Goal: Navigation & Orientation: Find specific page/section

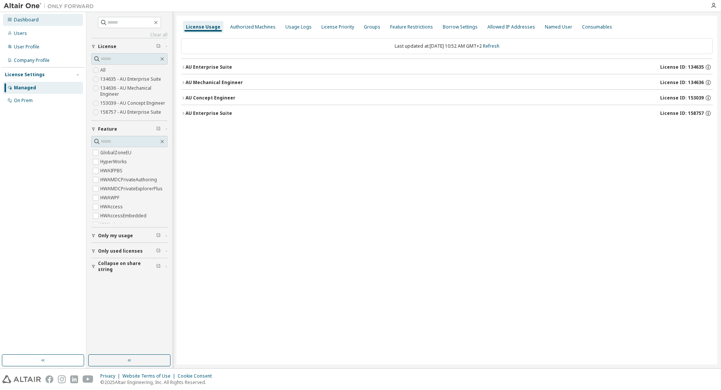
click at [31, 23] on div "Dashboard" at bounding box center [26, 20] width 25 height 6
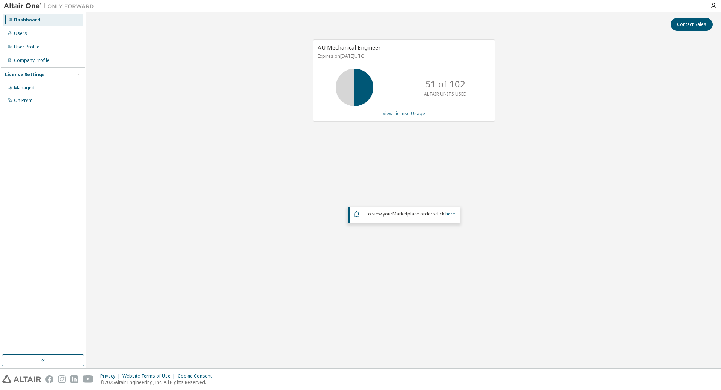
click at [406, 115] on link "View License Usage" at bounding box center [404, 113] width 42 height 6
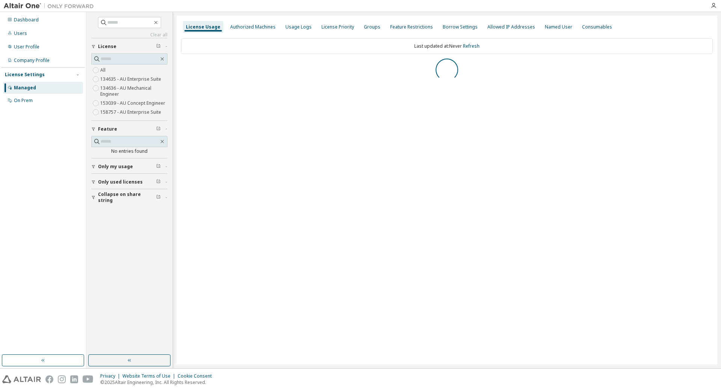
click at [130, 111] on label "158757 - AU Enterprise Suite" at bounding box center [131, 112] width 62 height 9
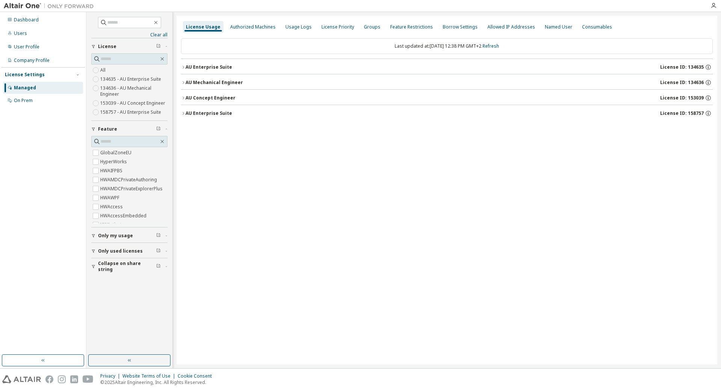
click at [187, 113] on div "AU Enterprise Suite" at bounding box center [209, 113] width 47 height 6
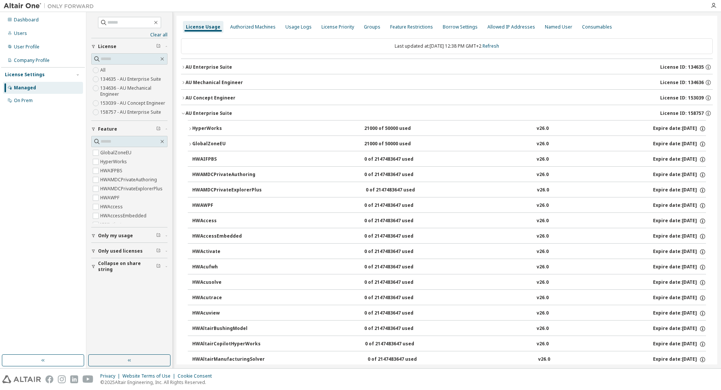
click at [190, 129] on icon "button" at bounding box center [190, 129] width 5 height 5
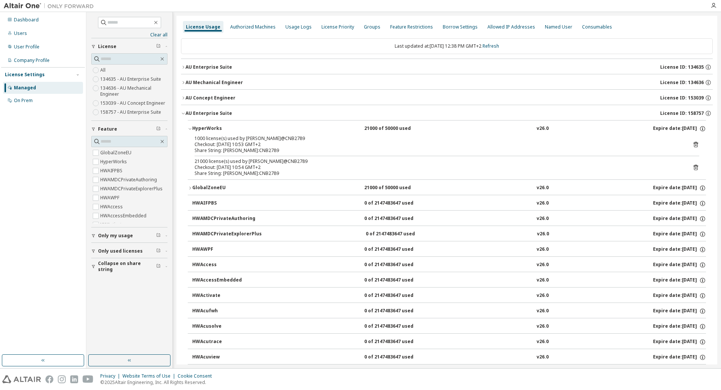
click at [190, 129] on icon "button" at bounding box center [190, 129] width 5 height 5
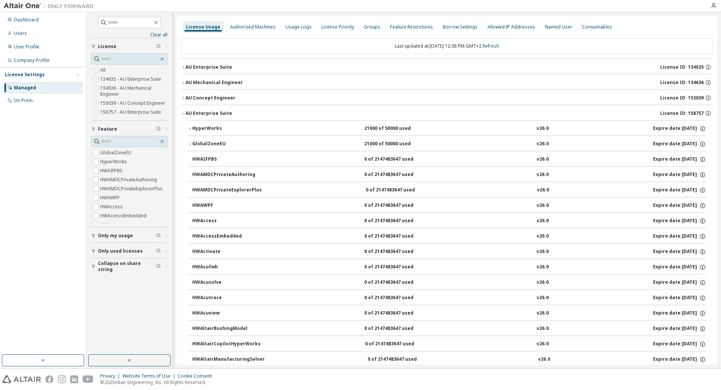
click at [19, 6] on img at bounding box center [51, 6] width 94 height 8
click at [19, 20] on div "Dashboard" at bounding box center [26, 20] width 25 height 6
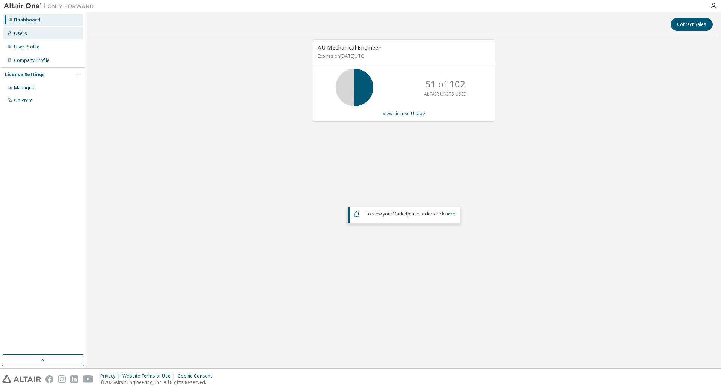
click at [16, 35] on div "Users" at bounding box center [20, 33] width 13 height 6
